Goal: Answer question/provide support

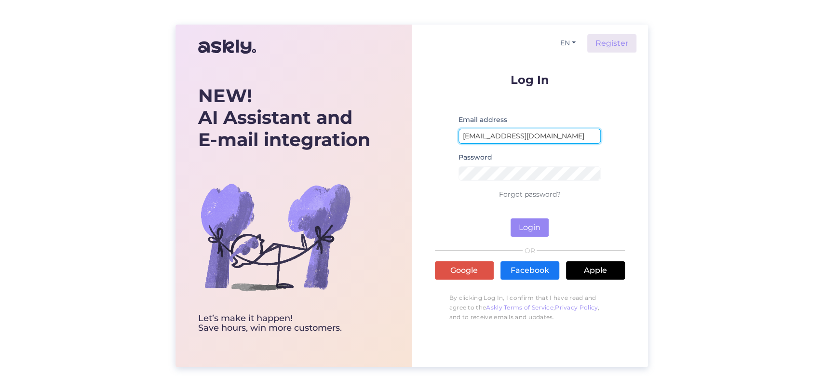
type input "[EMAIL_ADDRESS][DOMAIN_NAME]"
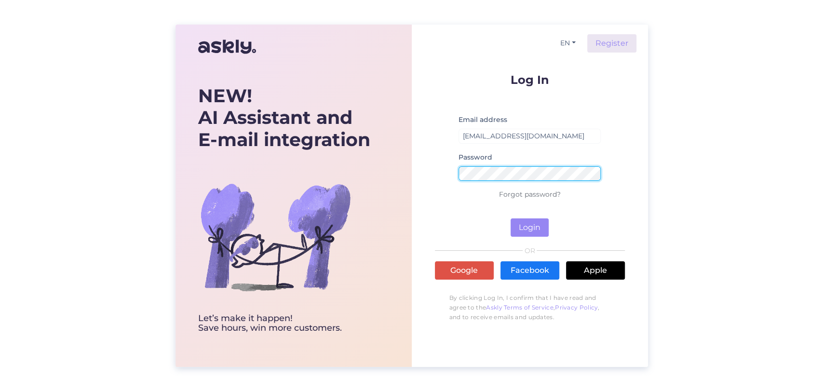
click at [510, 218] on button "Login" at bounding box center [529, 227] width 38 height 18
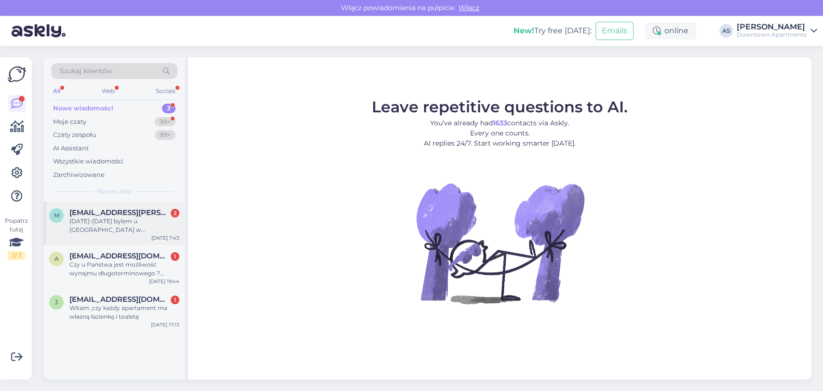
click at [84, 205] on div "m [PERSON_NAME][EMAIL_ADDRESS][DOMAIN_NAME] 2 [DATE]-[DATE] bylem u [GEOGRAPHIC…" at bounding box center [114, 222] width 142 height 43
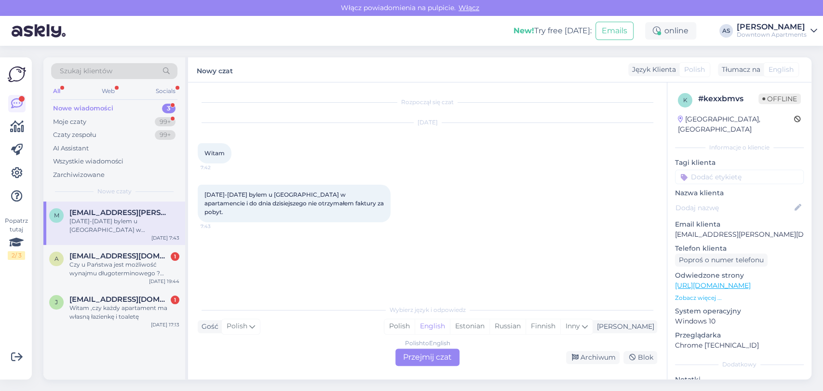
click at [423, 356] on div "Polish to English Przejmij czat" at bounding box center [427, 356] width 64 height 17
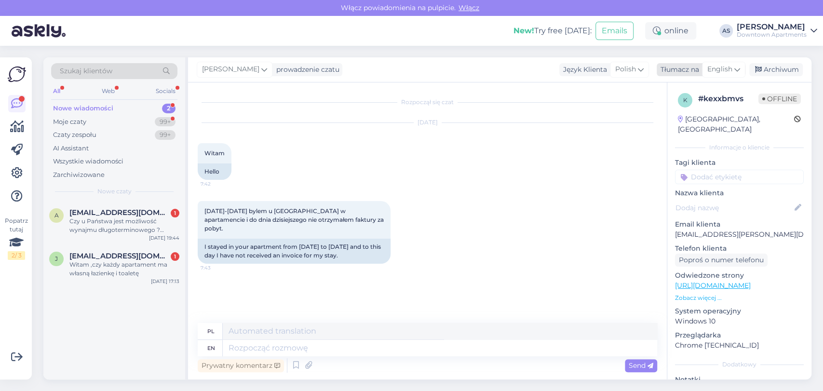
click at [722, 67] on span "English" at bounding box center [719, 69] width 25 height 11
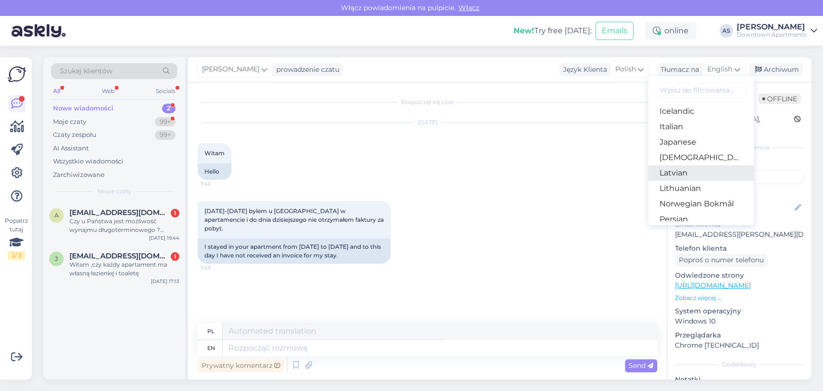
scroll to position [268, 0]
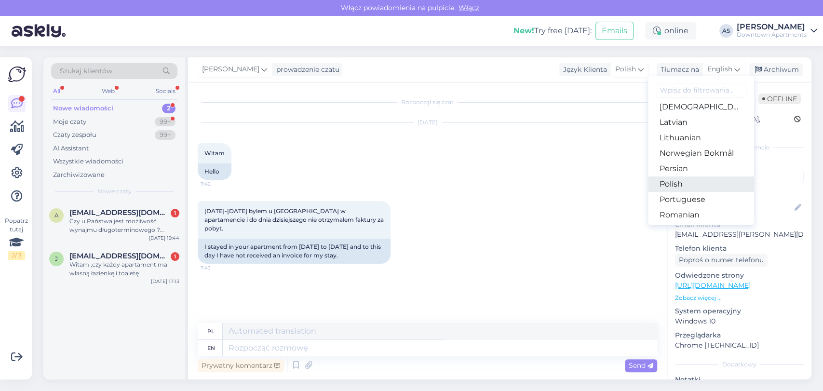
click at [687, 190] on link "Polish" at bounding box center [701, 183] width 106 height 15
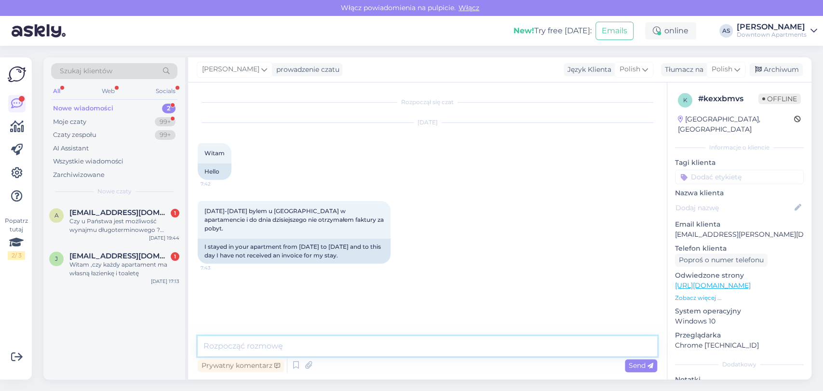
click at [492, 348] on textarea at bounding box center [427, 346] width 459 height 20
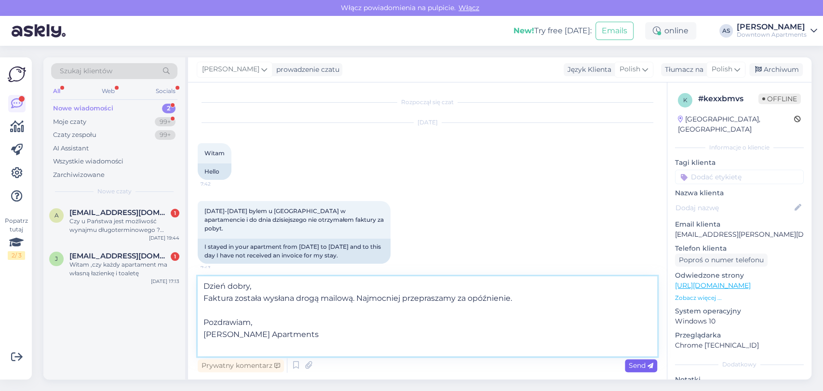
type textarea "Dzień dobry, Faktura została wysłana drogą mailową. Najmocniej przepraszamy za …"
click at [647, 367] on icon at bounding box center [650, 366] width 6 height 6
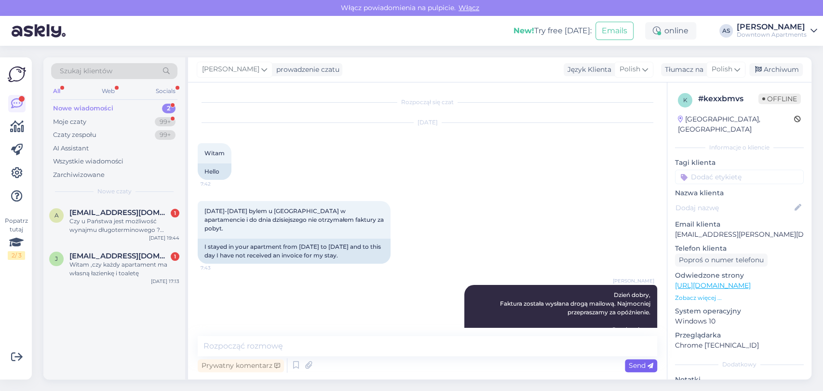
scroll to position [31, 0]
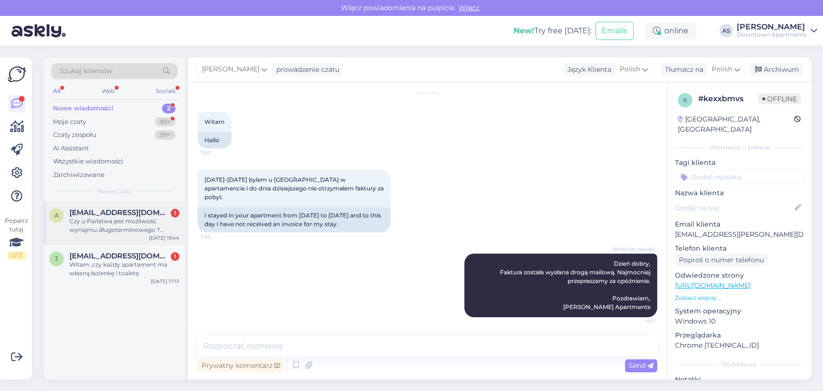
click at [134, 218] on div "Czy u Państwa jest możliwość wynajmu długoterminowego ?Minimum rok?" at bounding box center [124, 225] width 110 height 17
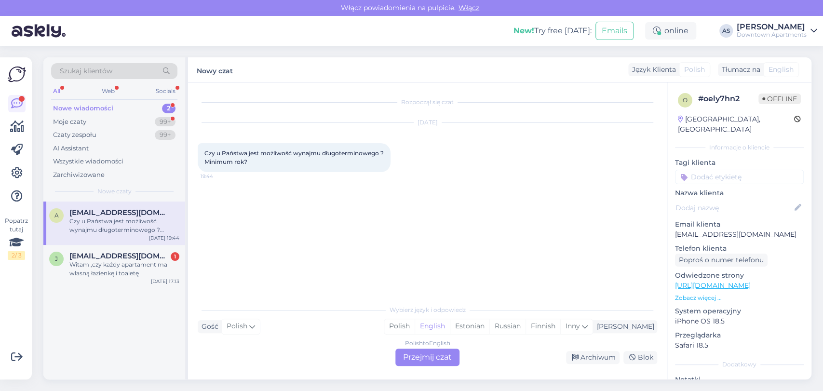
scroll to position [0, 0]
click at [121, 259] on span "[EMAIL_ADDRESS][DOMAIN_NAME]" at bounding box center [119, 256] width 100 height 9
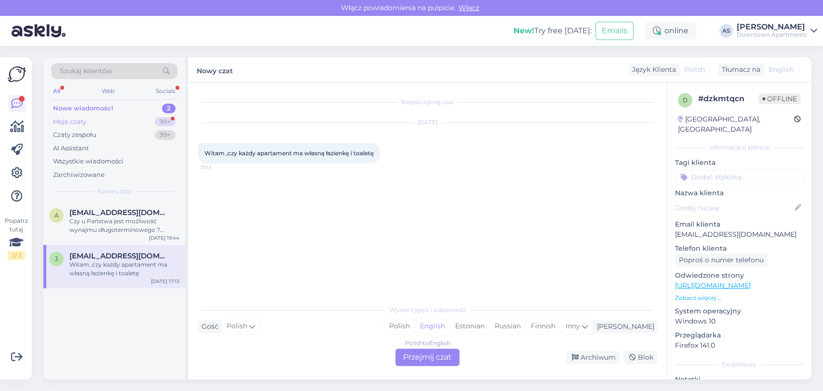
click at [115, 121] on div "Moje czaty 99+" at bounding box center [114, 121] width 126 height 13
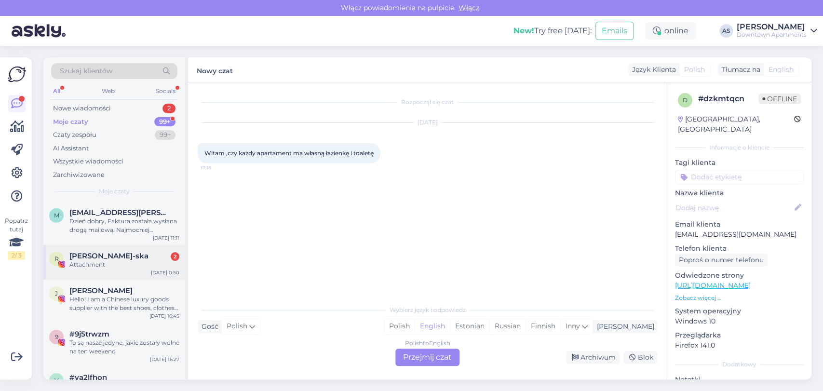
click at [88, 258] on span "[PERSON_NAME]-ska" at bounding box center [108, 256] width 79 height 9
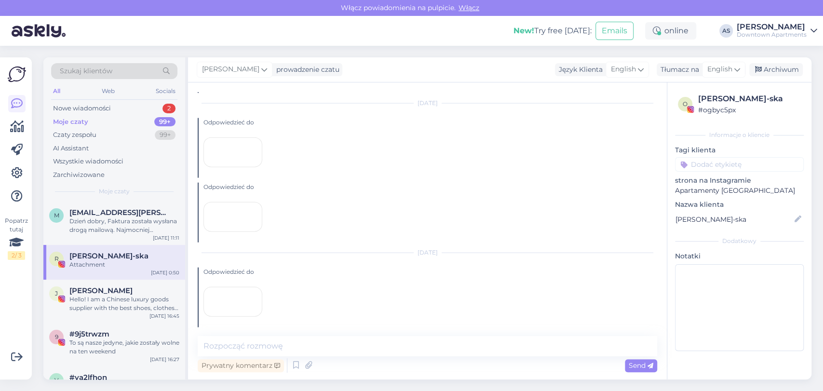
scroll to position [9839, 0]
